Goal: Task Accomplishment & Management: Complete application form

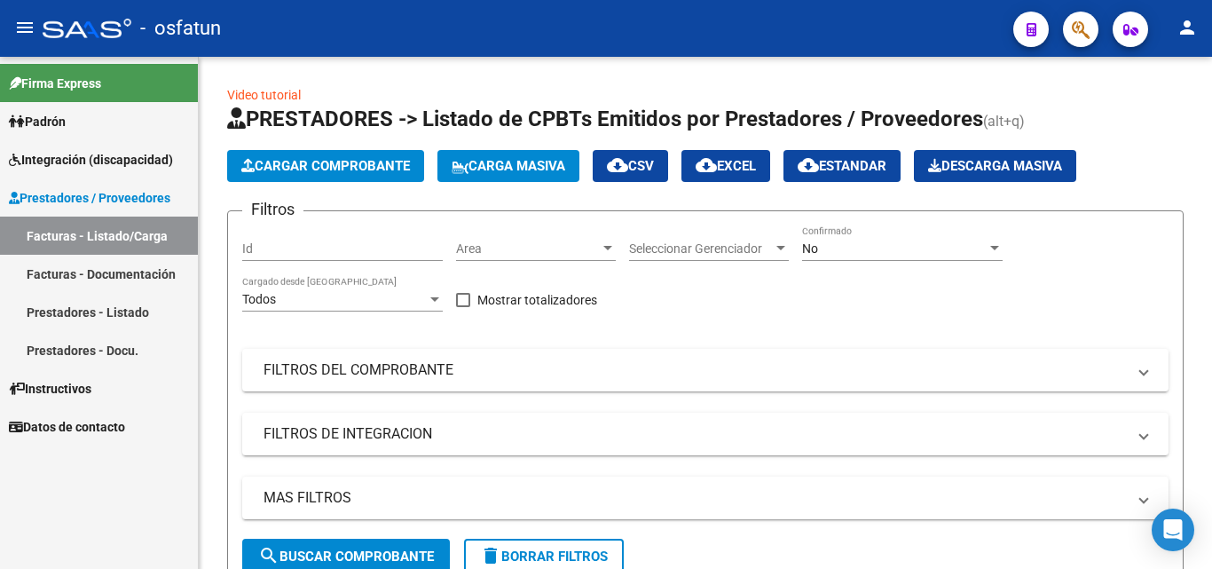
click at [119, 310] on link "Prestadores - Listado" at bounding box center [99, 312] width 198 height 38
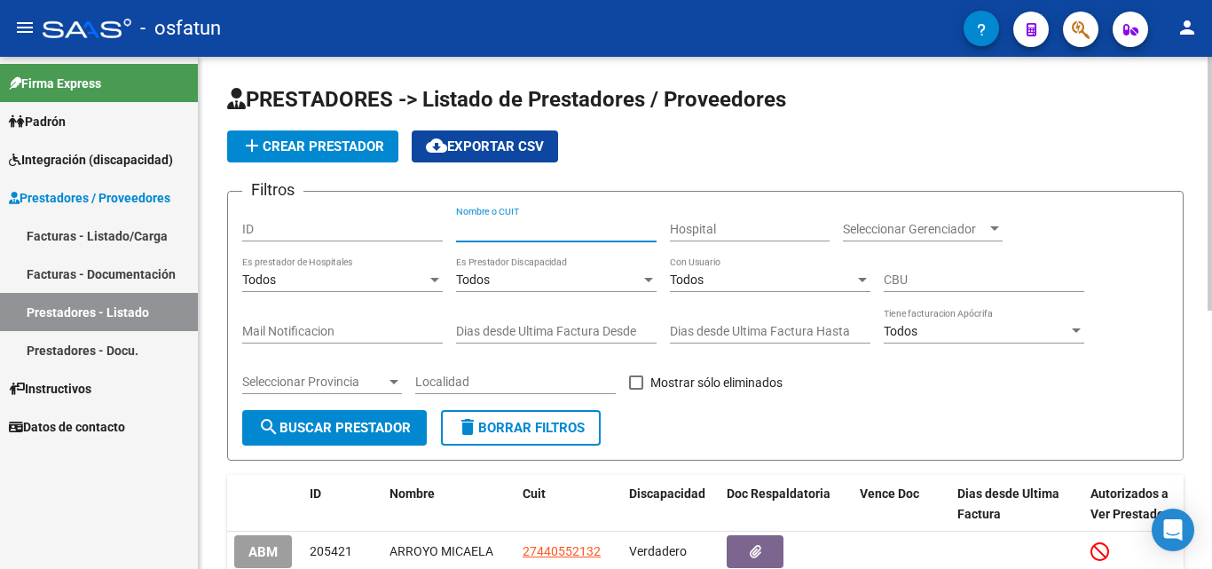
click at [502, 226] on input "Nombre o CUIT" at bounding box center [556, 229] width 201 height 15
type input "[PERSON_NAME]"
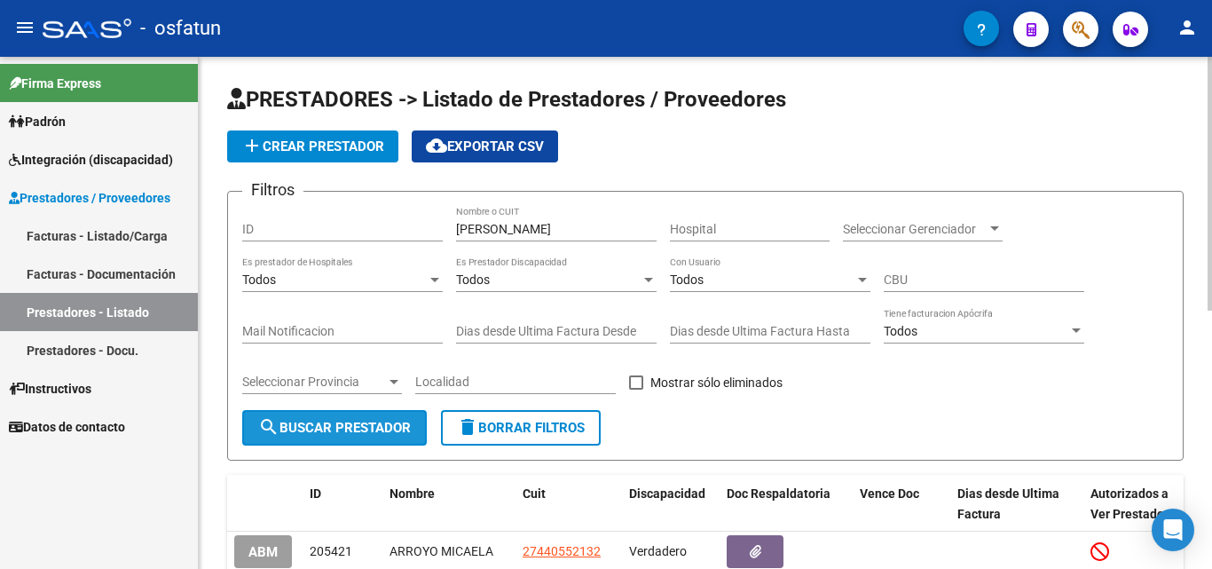
click at [365, 431] on span "search Buscar Prestador" at bounding box center [334, 428] width 153 height 16
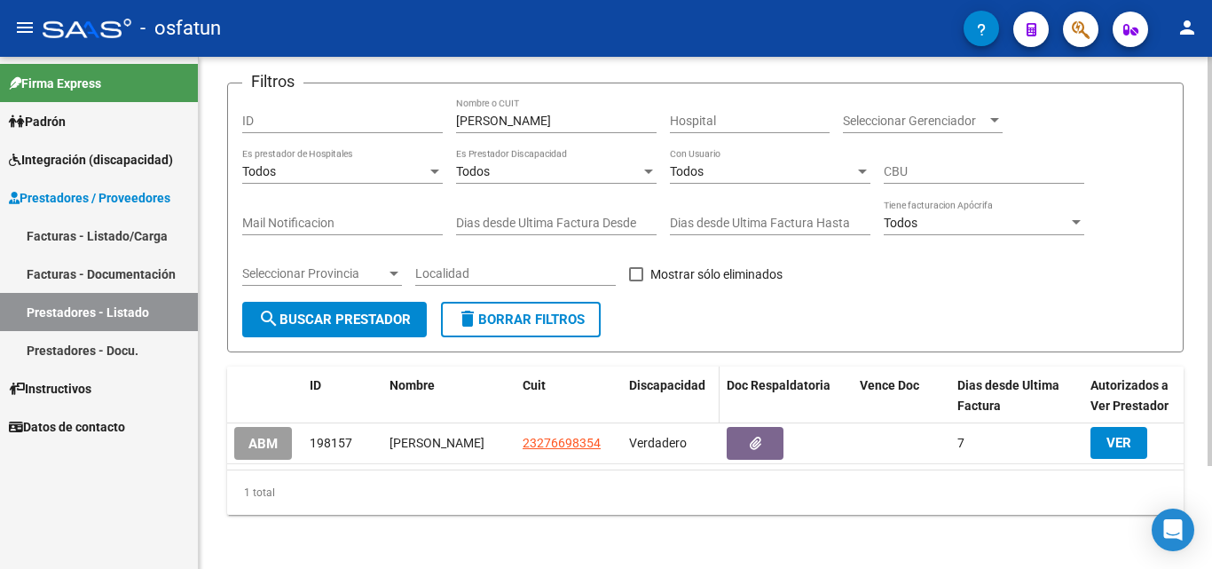
scroll to position [129, 0]
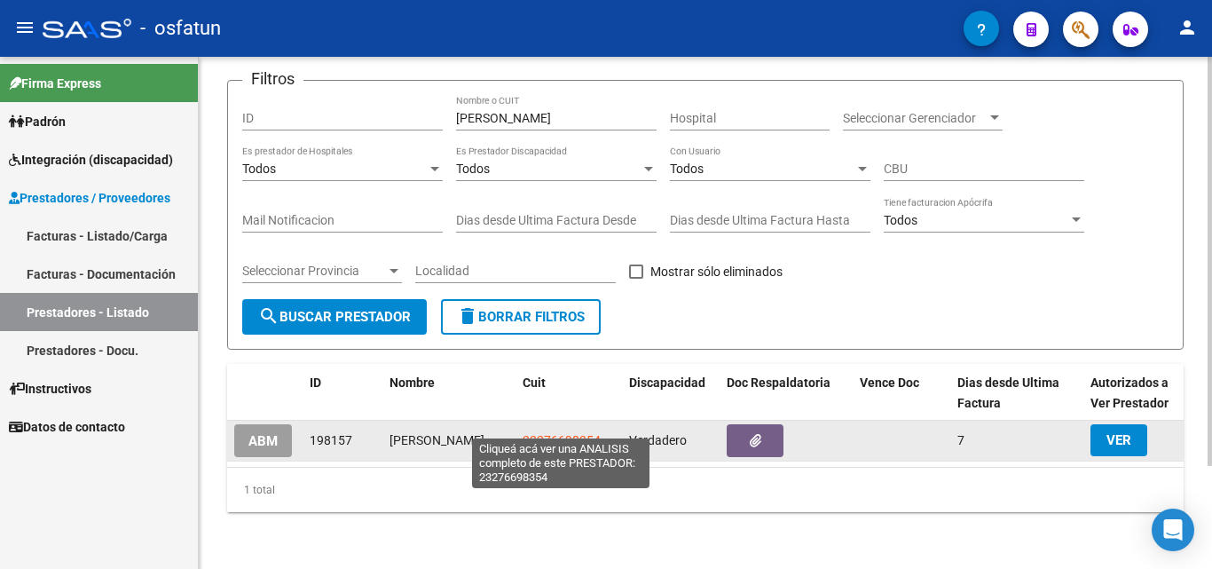
click at [576, 433] on span "23276698354" at bounding box center [562, 440] width 78 height 14
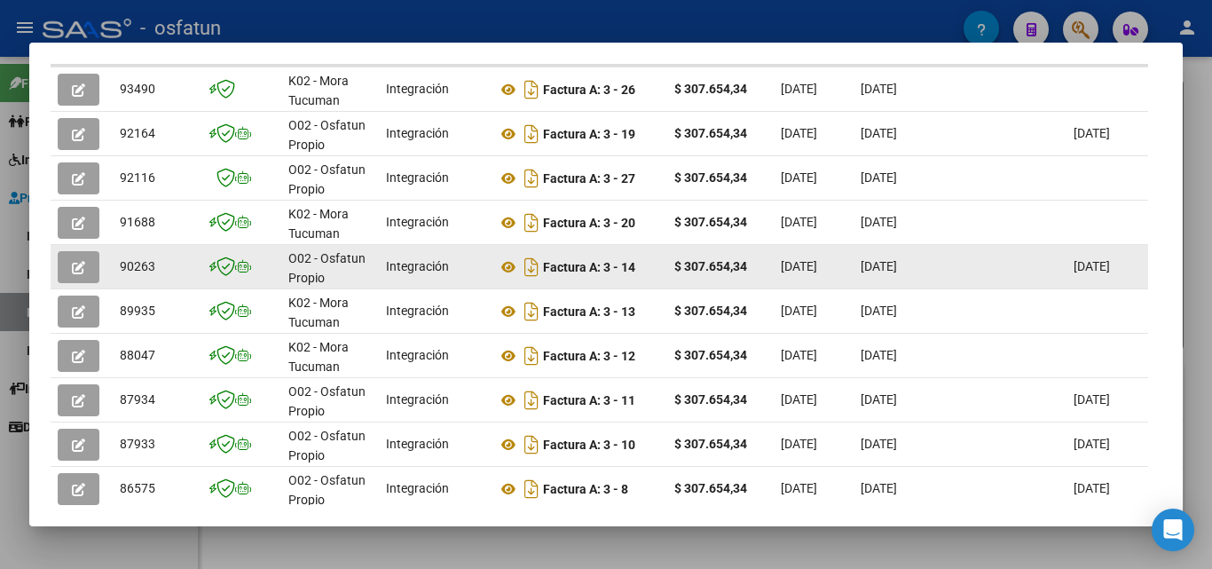
scroll to position [532, 0]
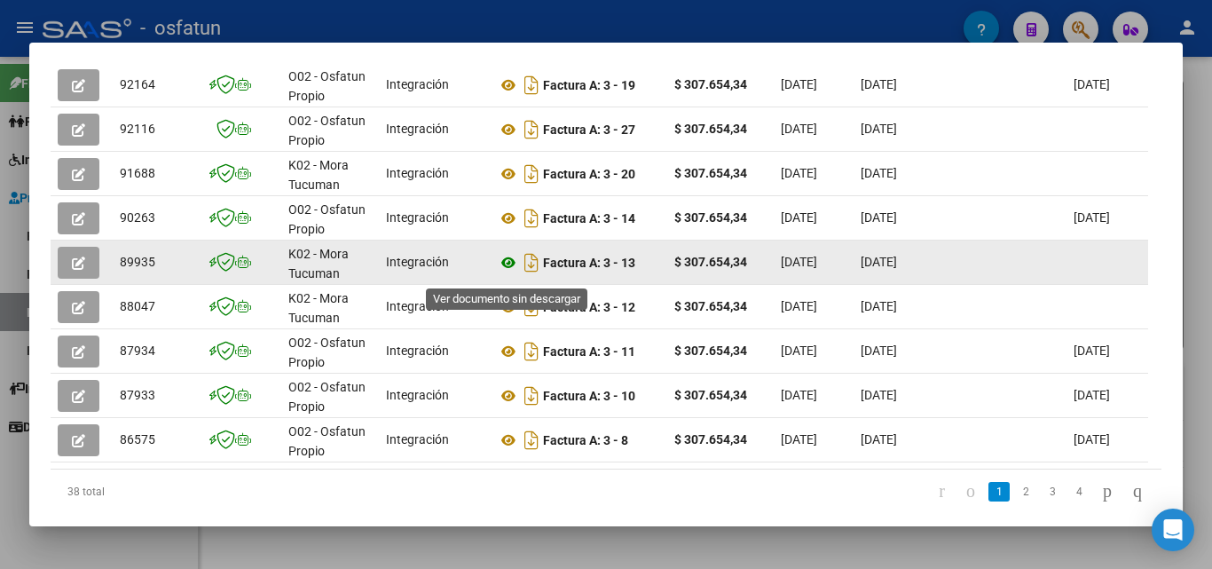
click at [511, 270] on icon at bounding box center [508, 262] width 23 height 21
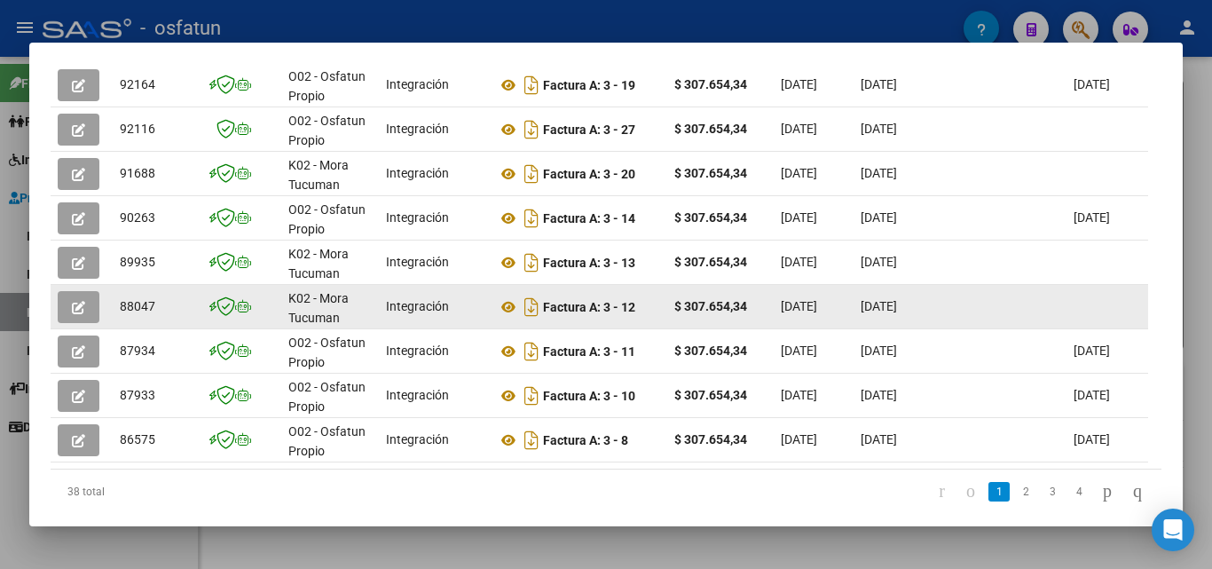
click at [66, 322] on button "button" at bounding box center [79, 307] width 42 height 32
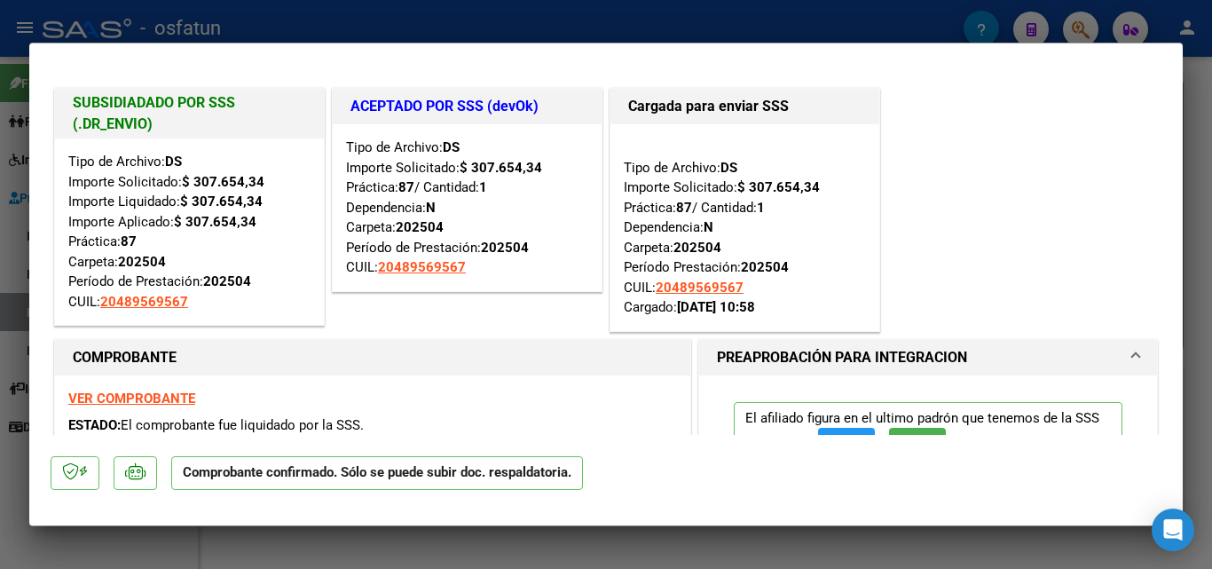
click at [1205, 122] on div at bounding box center [606, 284] width 1212 height 569
type input "$ 0,00"
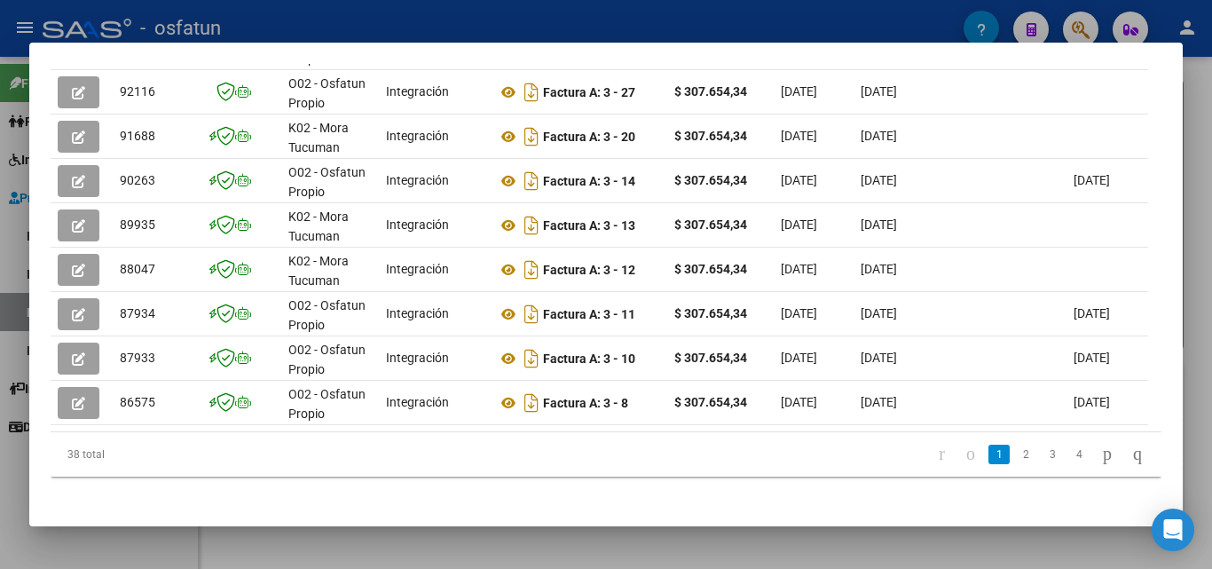
scroll to position [596, 0]
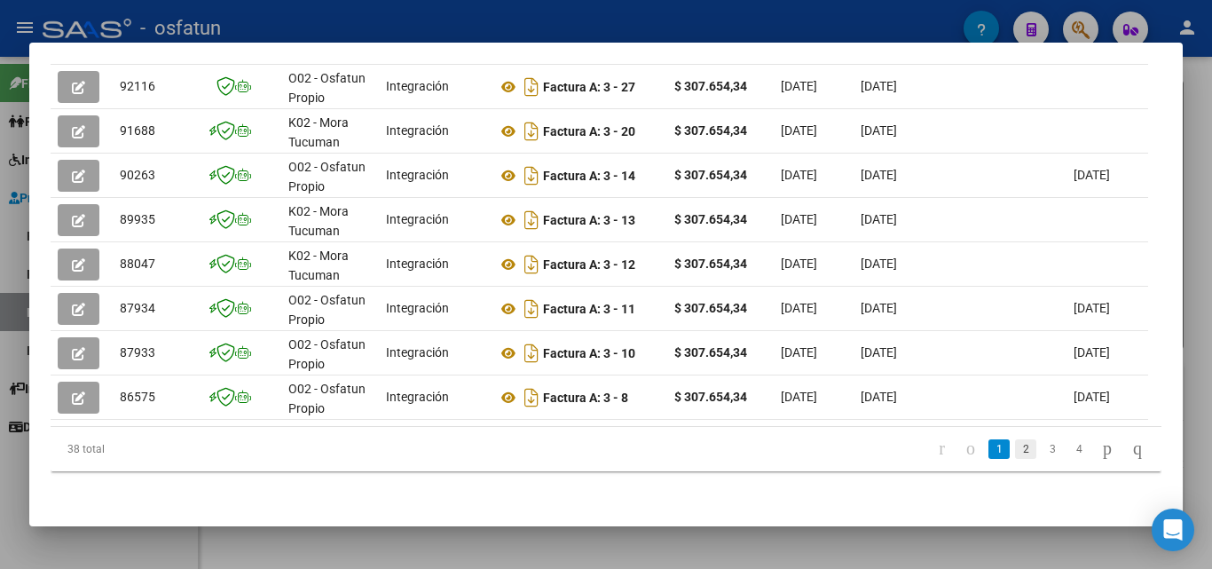
click at [1015, 450] on link "2" at bounding box center [1025, 449] width 21 height 20
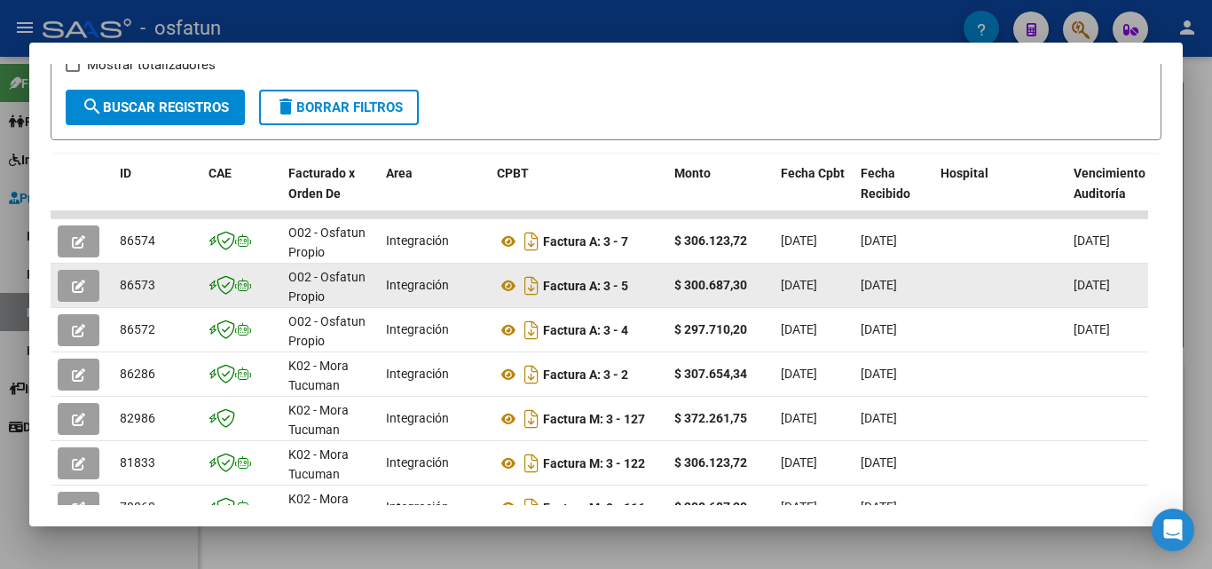
scroll to position [326, 0]
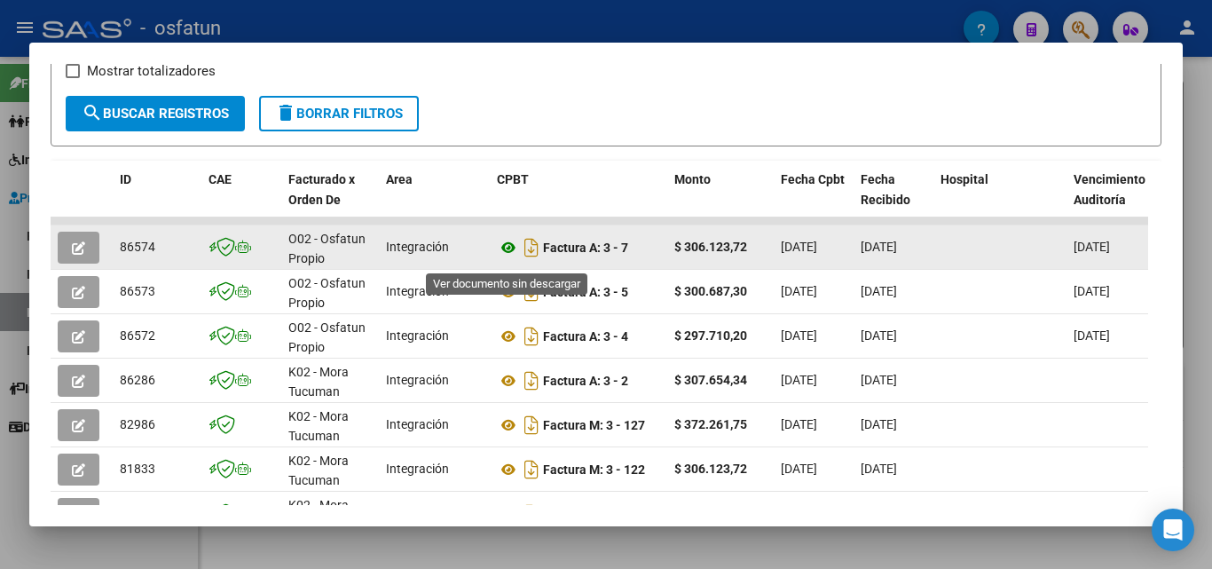
click at [513, 255] on icon at bounding box center [508, 247] width 23 height 21
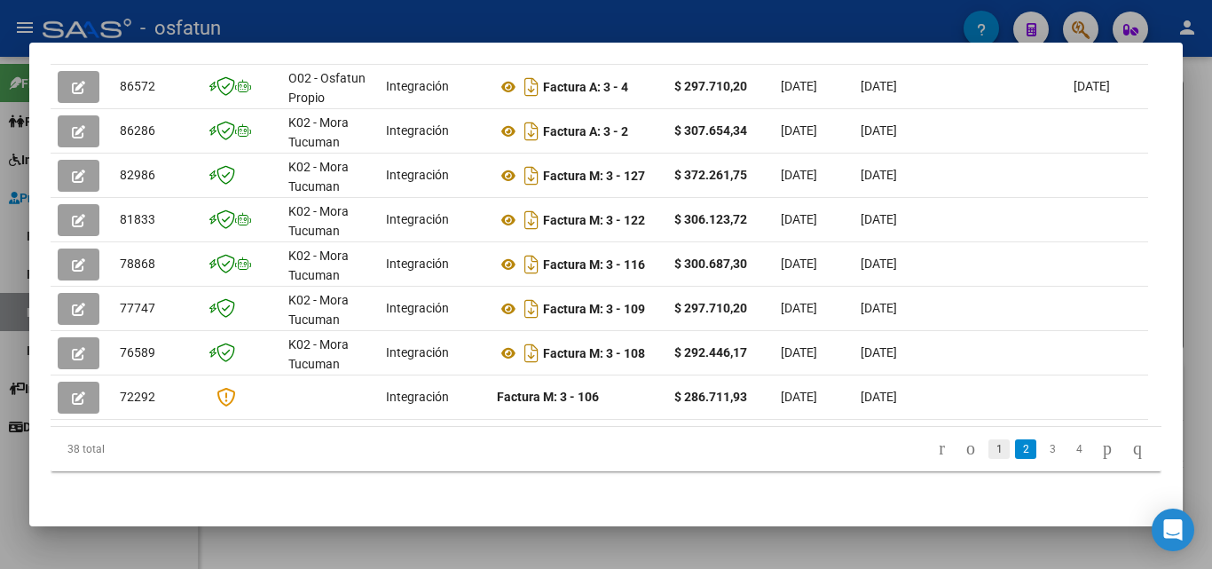
click at [989, 450] on link "1" at bounding box center [999, 449] width 21 height 20
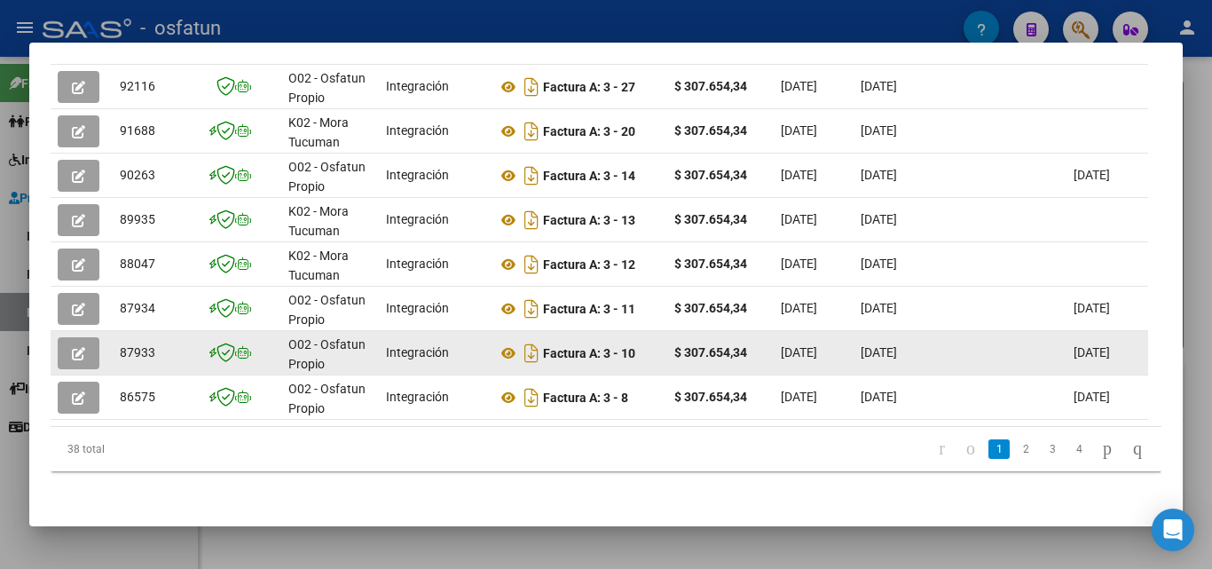
scroll to position [596, 0]
click at [511, 343] on icon at bounding box center [508, 353] width 23 height 21
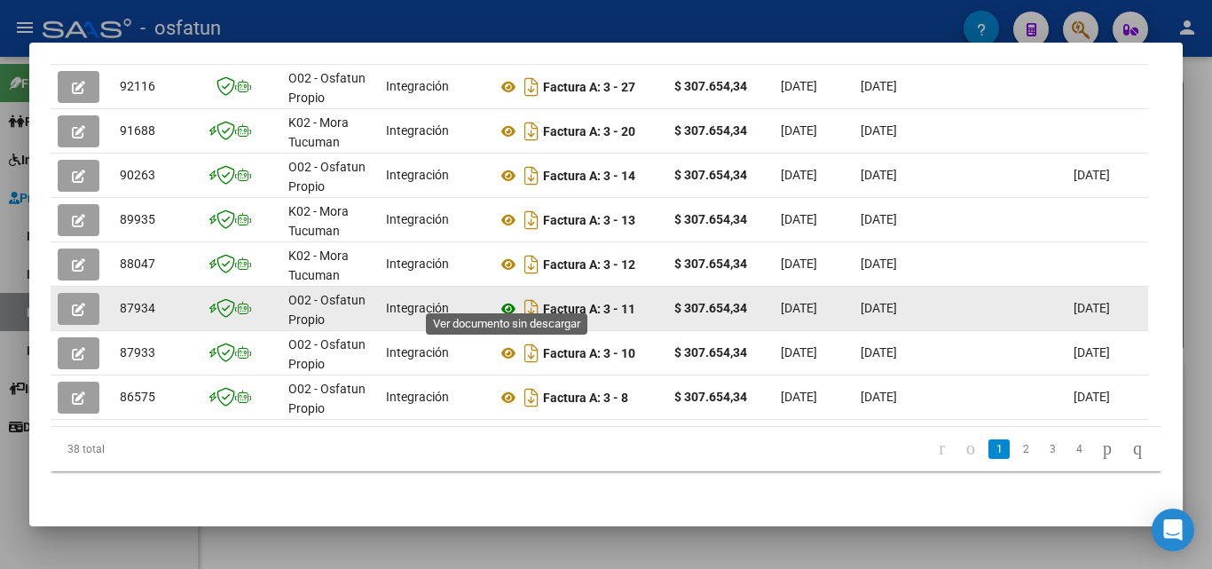
click at [508, 298] on icon at bounding box center [508, 308] width 23 height 21
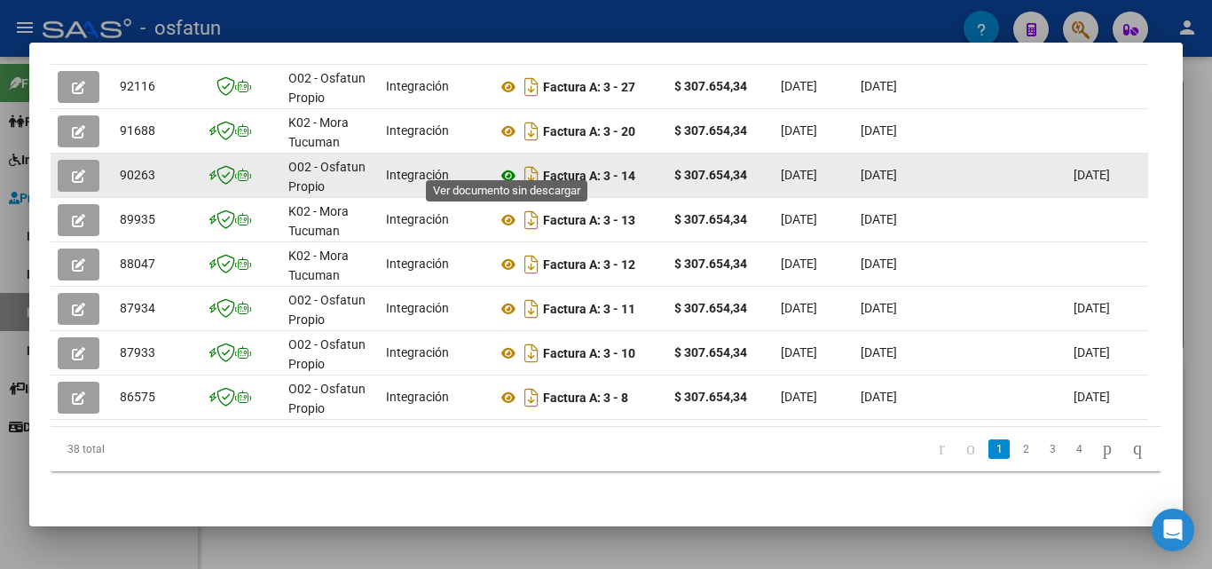
scroll to position [508, 0]
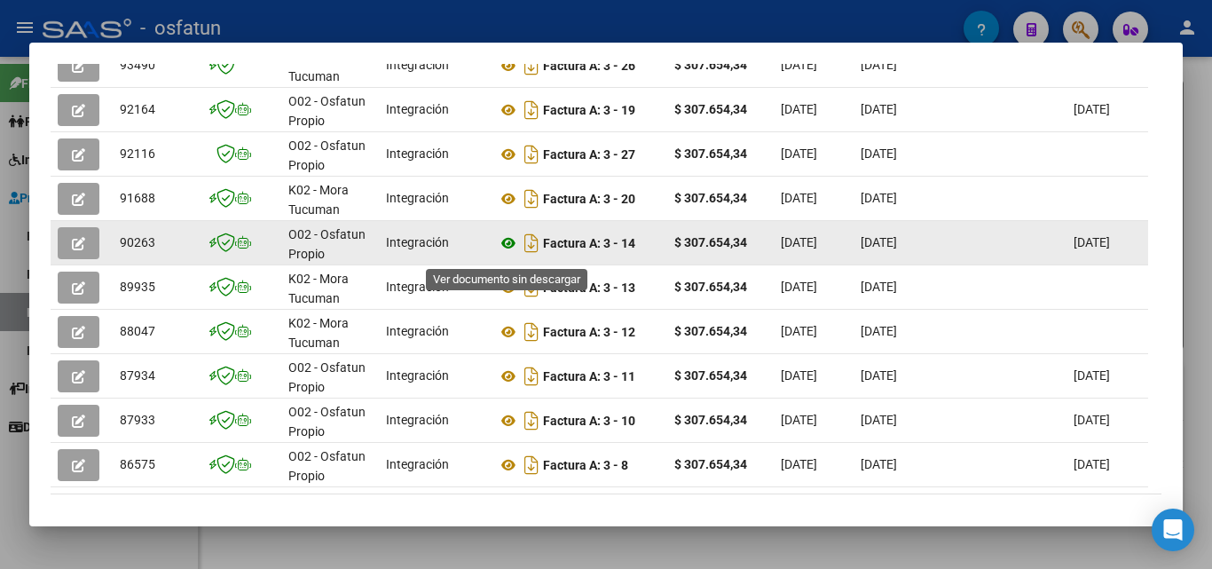
click at [508, 254] on icon at bounding box center [508, 243] width 23 height 21
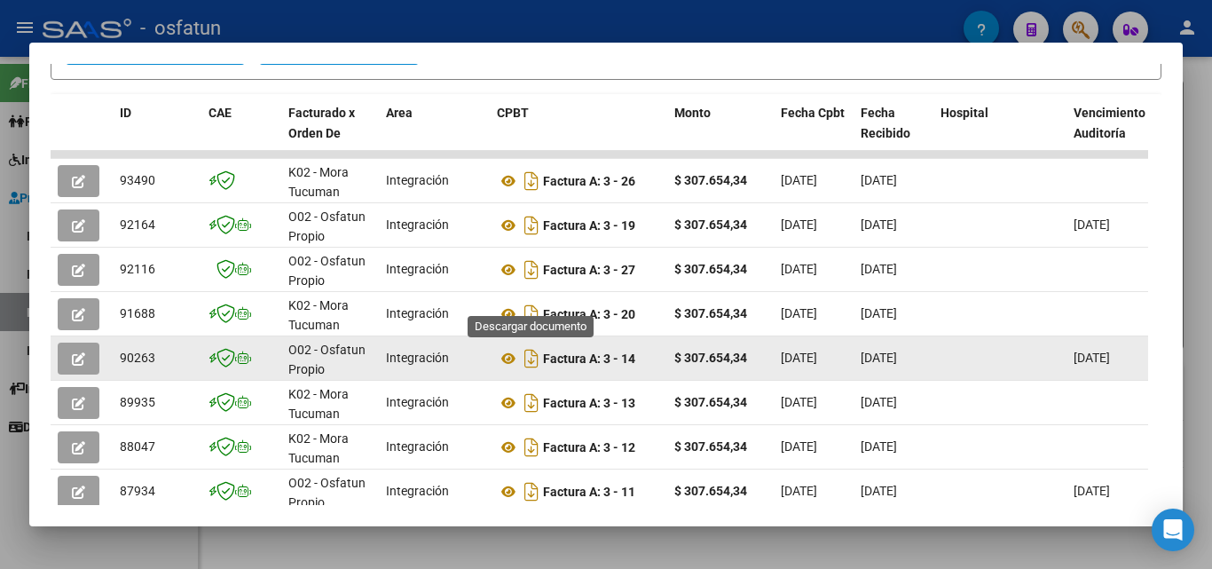
scroll to position [419, 0]
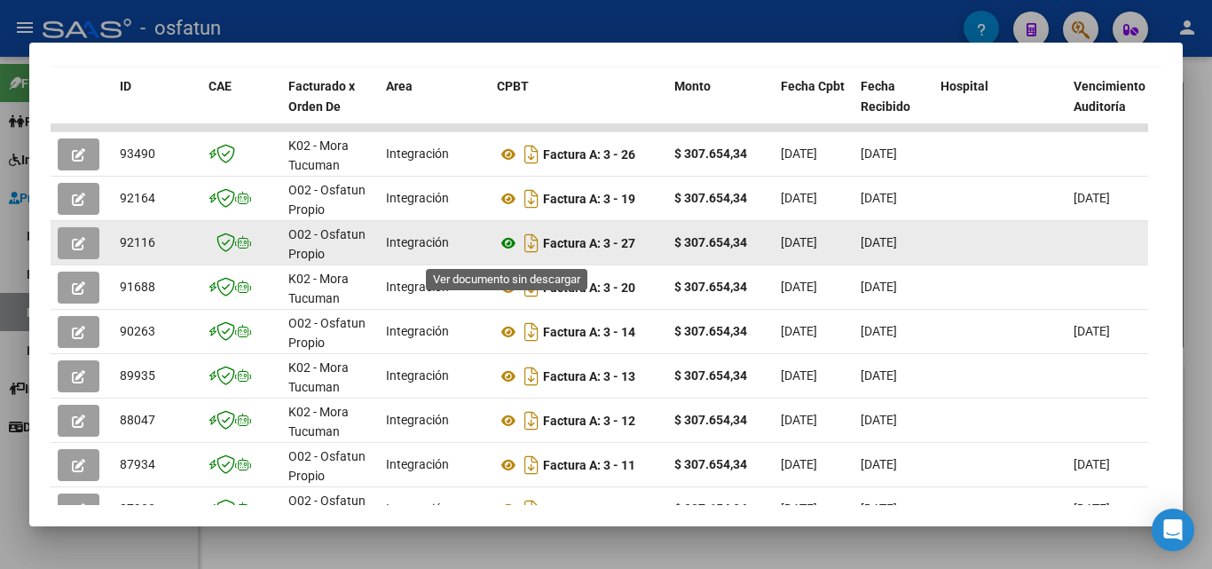
click at [513, 253] on icon at bounding box center [508, 243] width 23 height 21
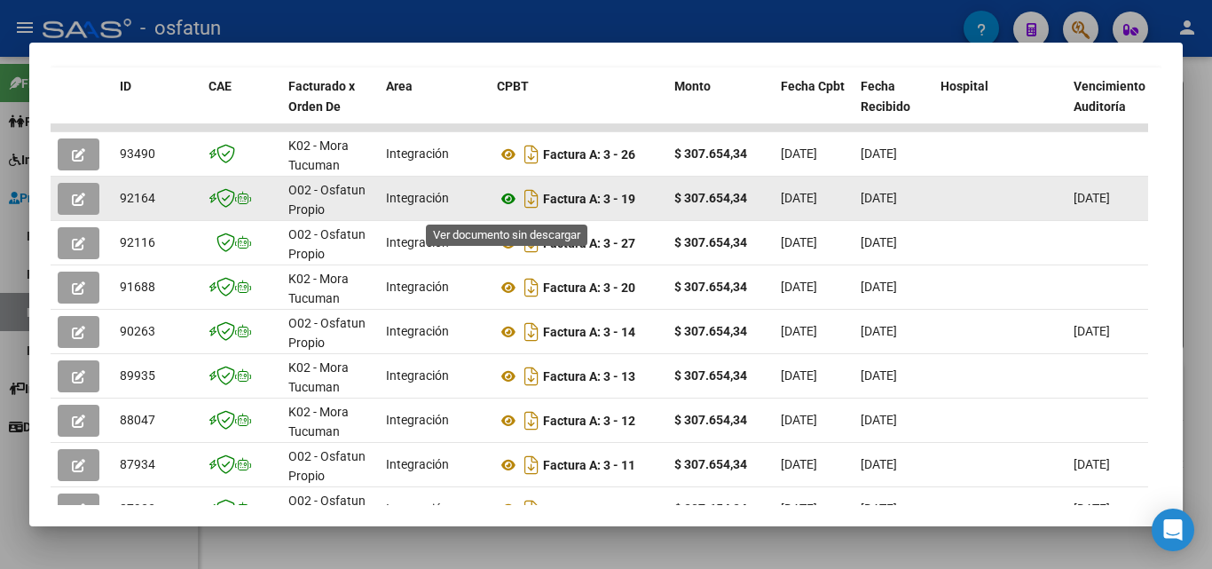
click at [511, 208] on icon at bounding box center [508, 198] width 23 height 21
click at [90, 206] on button "button" at bounding box center [79, 199] width 42 height 32
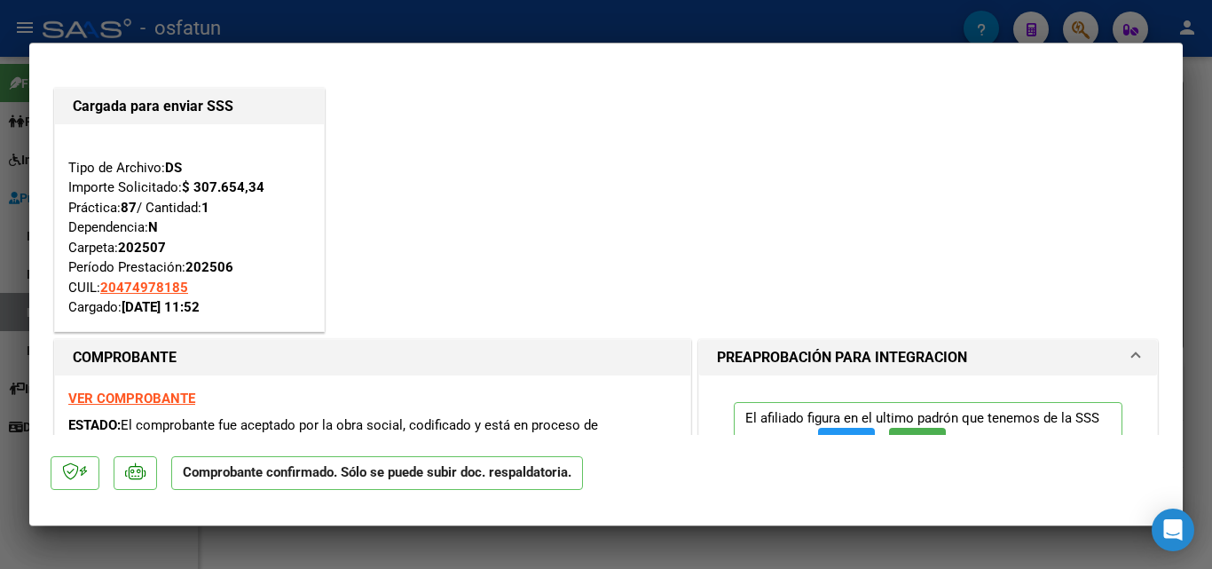
click at [1210, 84] on div at bounding box center [606, 284] width 1212 height 569
type input "$ 0,00"
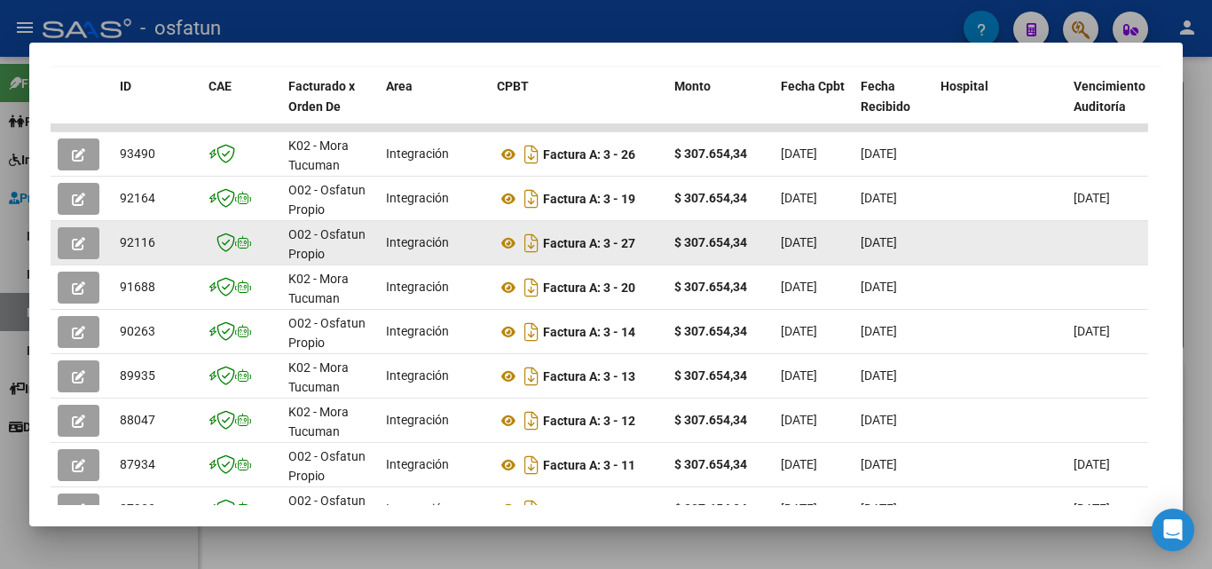
click at [84, 250] on icon "button" at bounding box center [78, 243] width 13 height 13
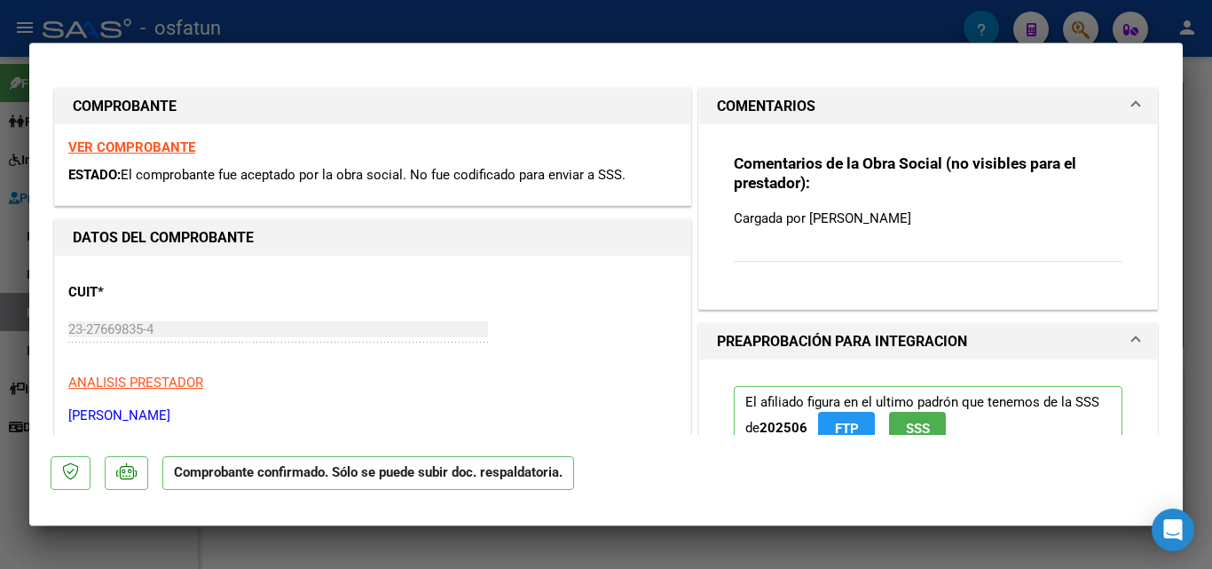
click at [1192, 171] on div at bounding box center [606, 284] width 1212 height 569
type input "$ 0,00"
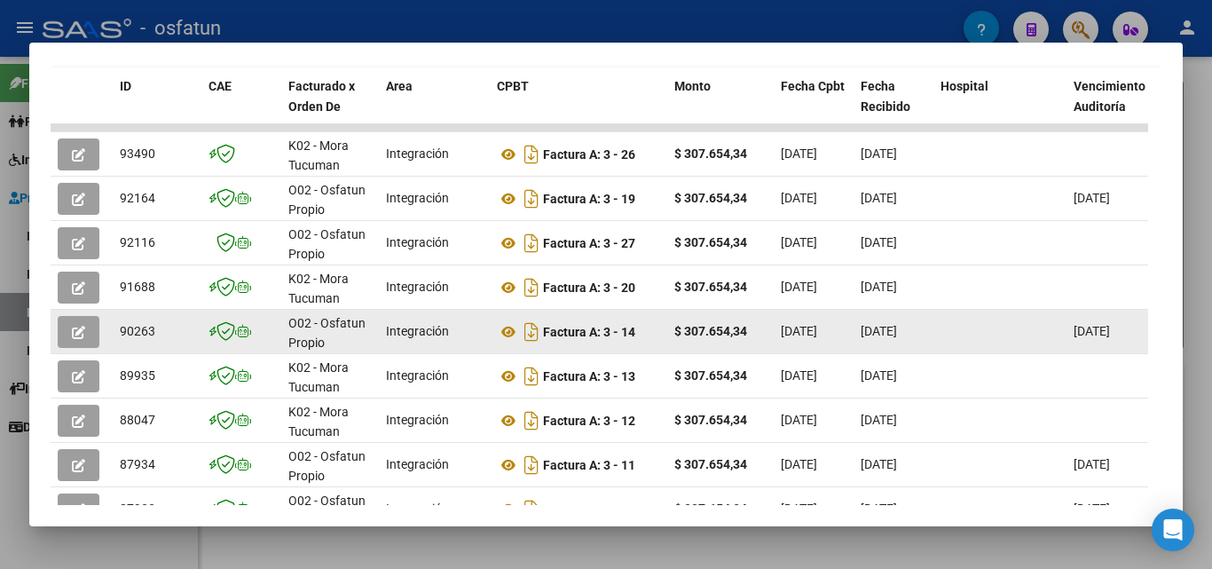
click at [87, 346] on button "button" at bounding box center [79, 332] width 42 height 32
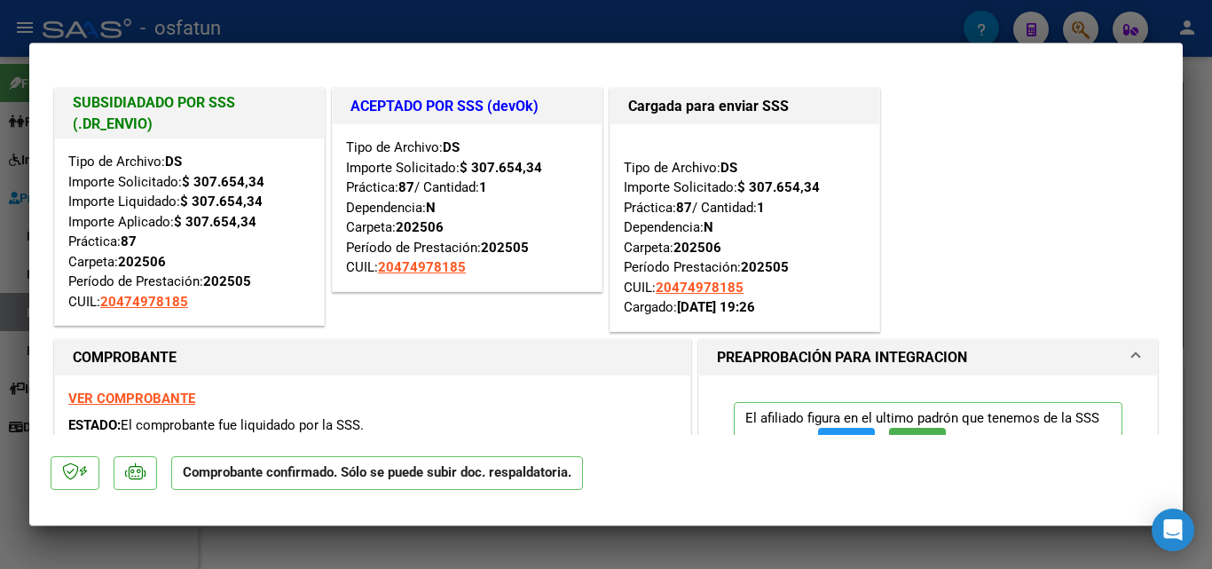
click at [1198, 149] on div at bounding box center [606, 284] width 1212 height 569
type input "$ 0,00"
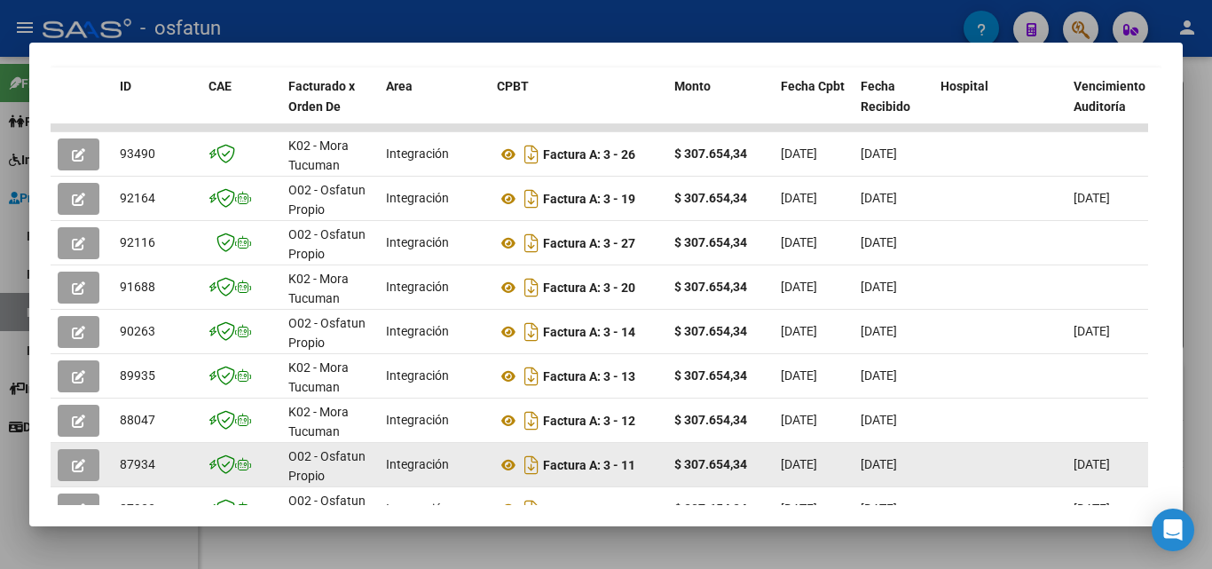
click at [80, 468] on icon "button" at bounding box center [78, 465] width 13 height 13
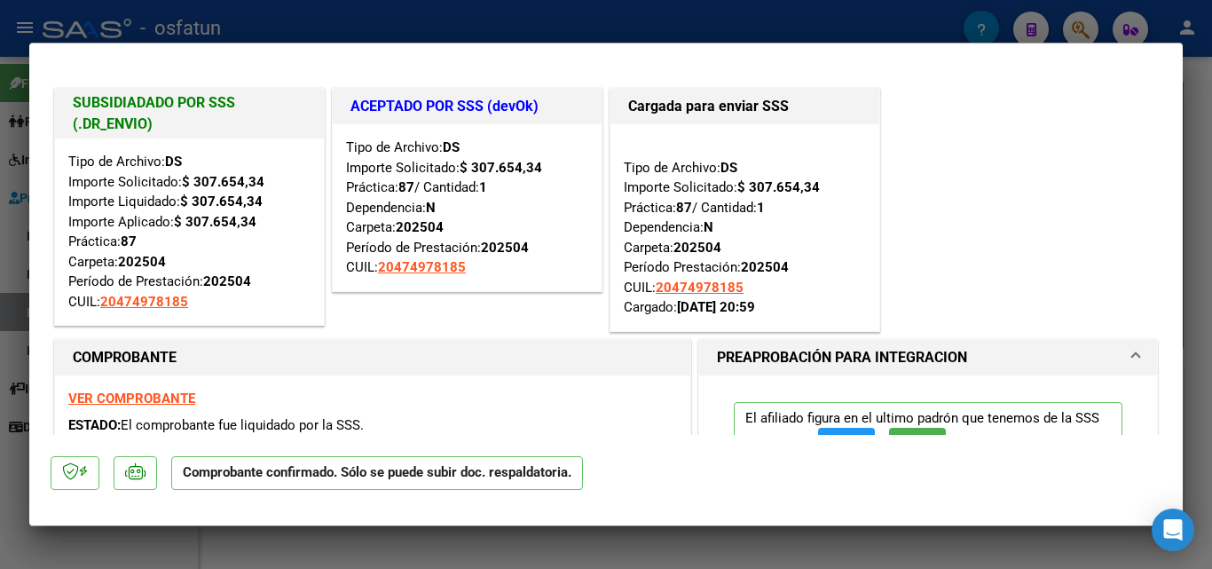
click at [1200, 181] on div at bounding box center [606, 284] width 1212 height 569
type input "$ 0,00"
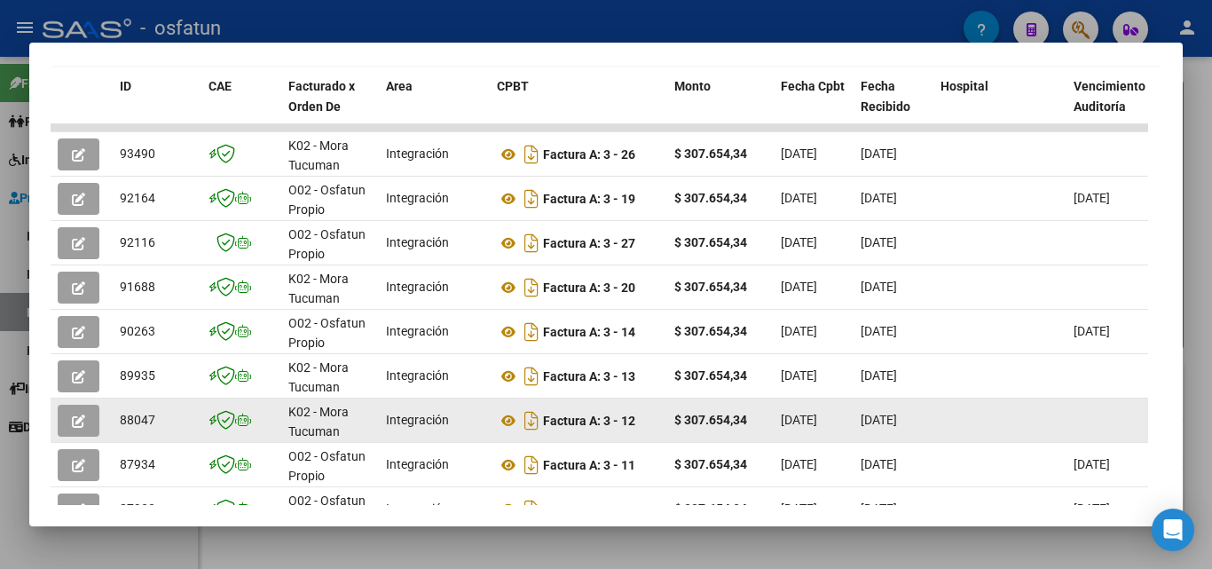
scroll to position [508, 0]
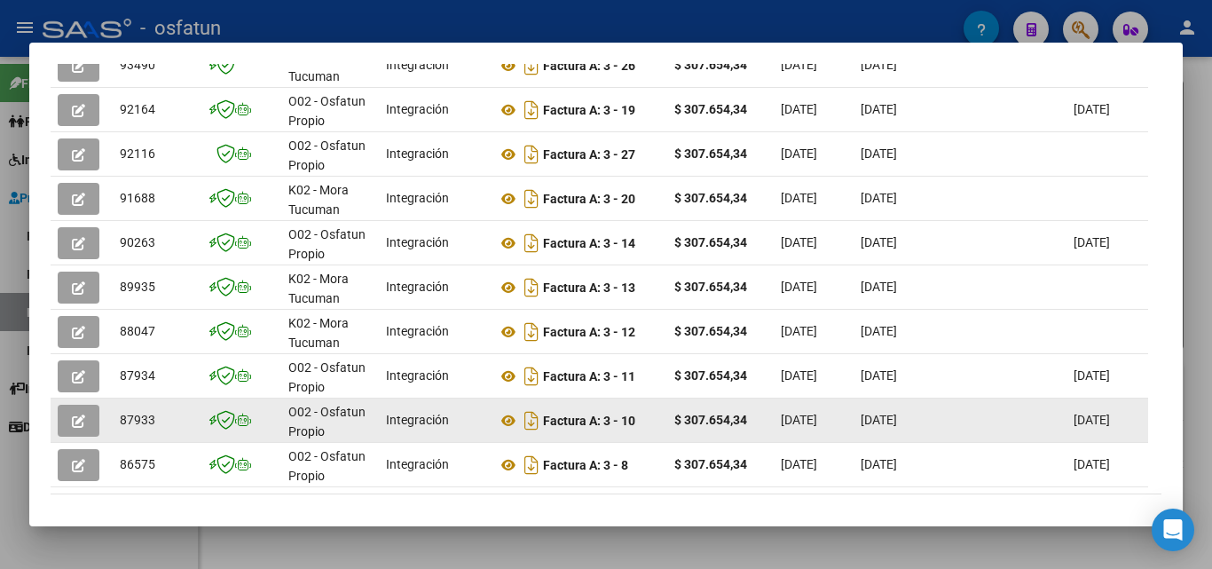
click at [68, 433] on button "button" at bounding box center [79, 421] width 42 height 32
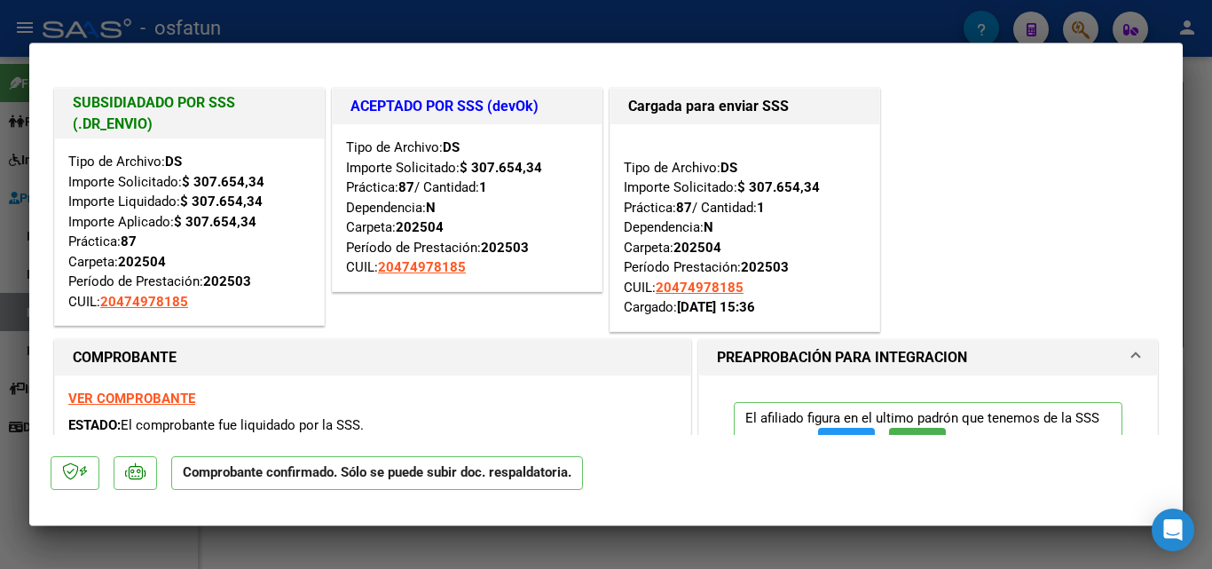
drag, startPoint x: 1206, startPoint y: 124, endPoint x: 1034, endPoint y: 179, distance: 180.7
click at [1207, 124] on div at bounding box center [606, 284] width 1212 height 569
type input "$ 0,00"
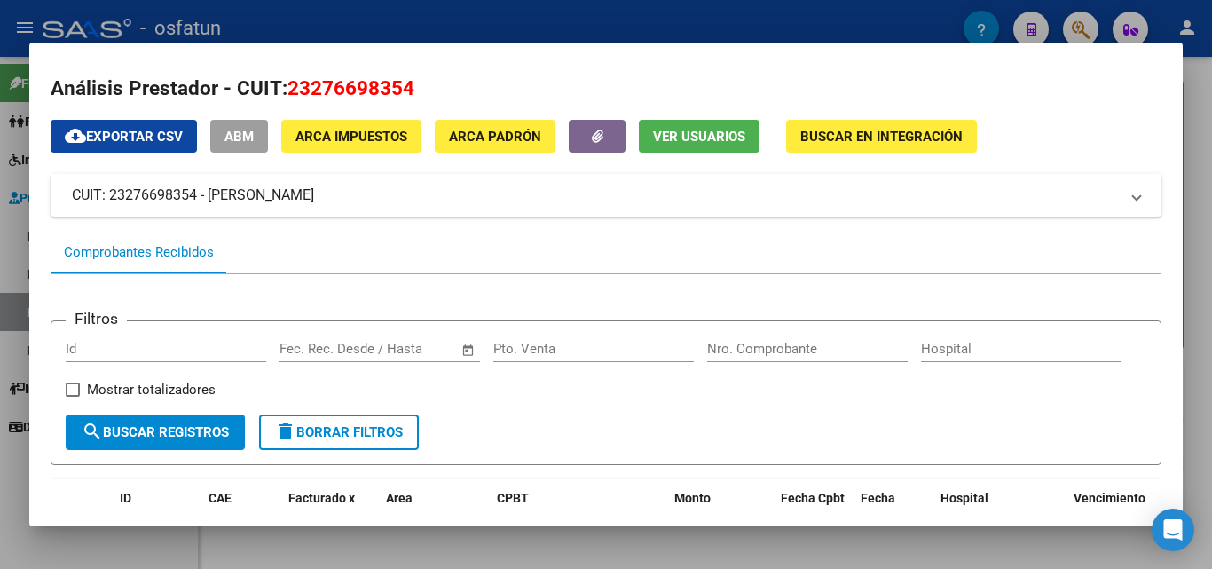
scroll to position [0, 0]
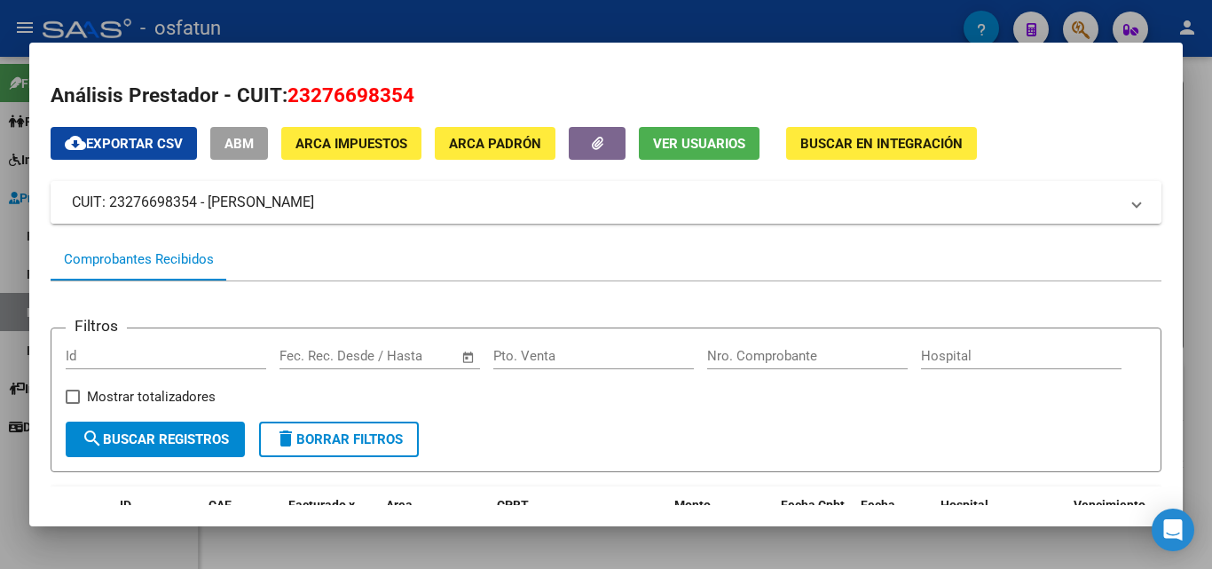
click at [112, 203] on mat-panel-title "CUIT: 23276698354 - [PERSON_NAME]" at bounding box center [595, 202] width 1047 height 21
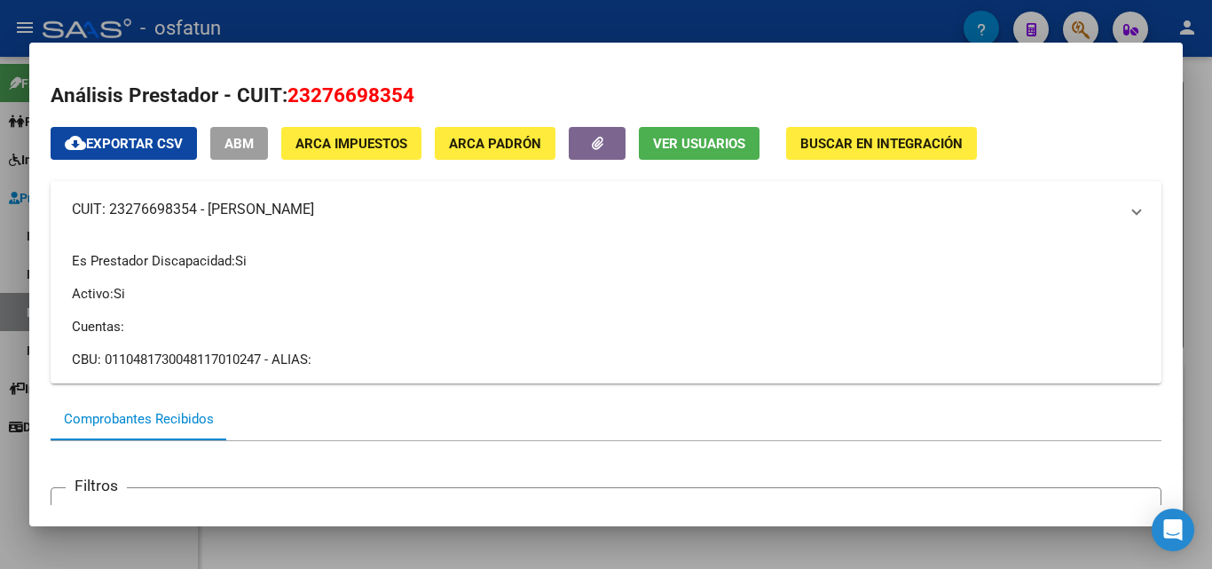
click at [112, 203] on mat-panel-title "CUIT: 23276698354 - [PERSON_NAME]" at bounding box center [595, 209] width 1047 height 21
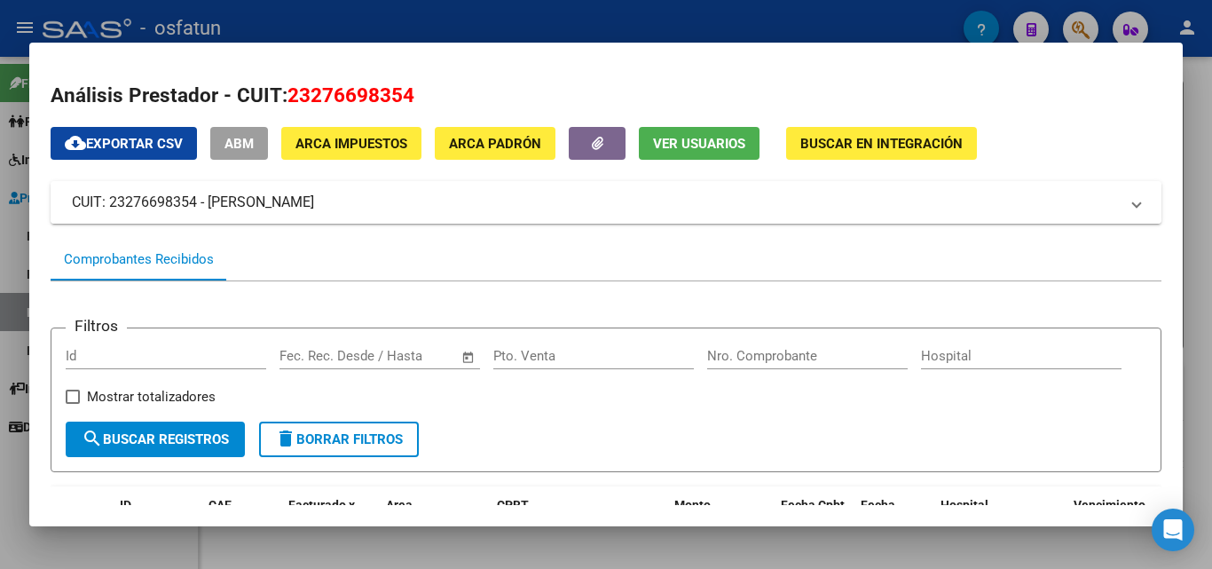
copy mat-panel-title "23276698354"
